Goal: Transaction & Acquisition: Purchase product/service

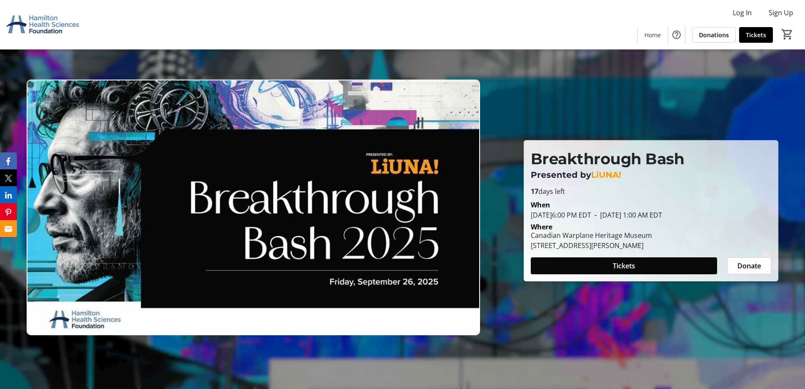
click at [638, 266] on span at bounding box center [624, 265] width 186 height 20
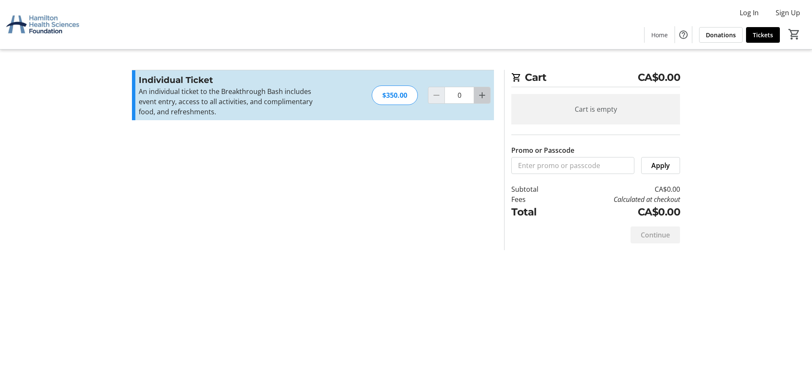
click at [484, 97] on mat-icon "Increment by one" at bounding box center [482, 95] width 10 height 10
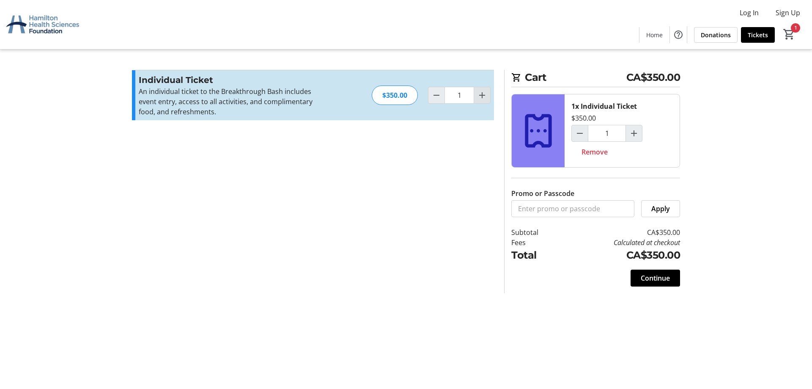
click at [484, 97] on mat-icon "Increment by one" at bounding box center [482, 95] width 10 height 10
type input "2"
click at [484, 97] on mat-icon "Increment by one" at bounding box center [482, 95] width 10 height 10
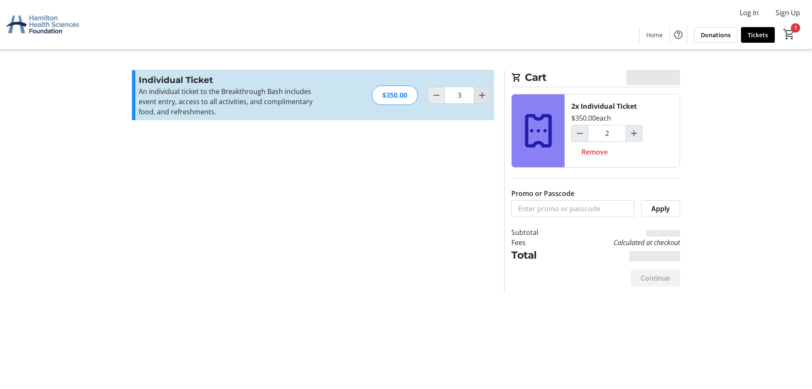
type input "4"
click at [484, 97] on mat-icon "Increment by one" at bounding box center [482, 95] width 10 height 10
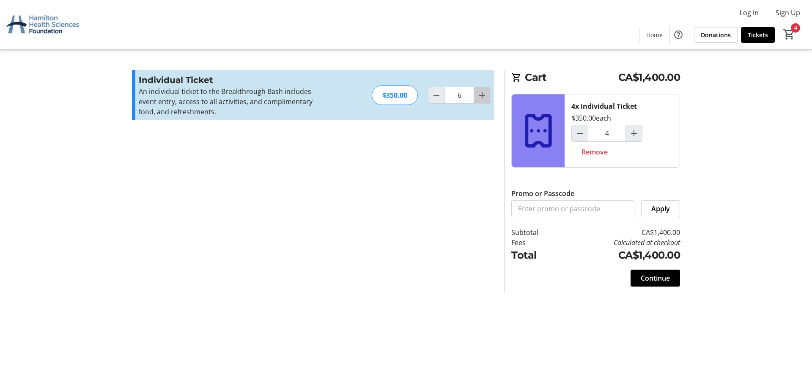
click at [484, 97] on mat-icon "Increment by one" at bounding box center [482, 95] width 10 height 10
type input "7"
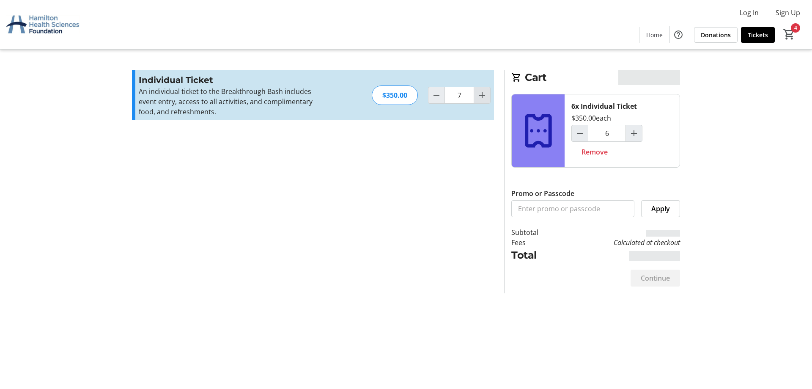
type input "7"
